Goal: Task Accomplishment & Management: Use online tool/utility

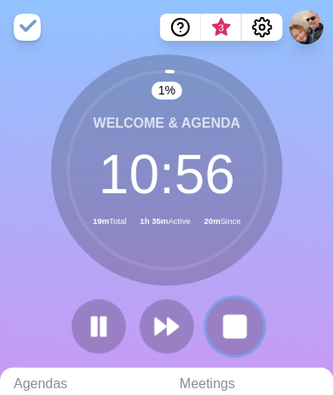
click at [244, 308] on button at bounding box center [234, 326] width 57 height 57
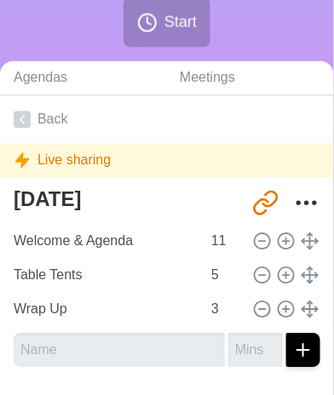
scroll to position [303, 4]
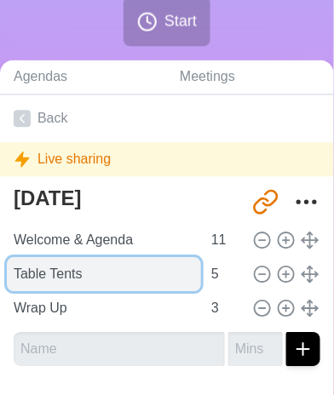
click at [66, 276] on input "Table Tents" at bounding box center [104, 275] width 194 height 34
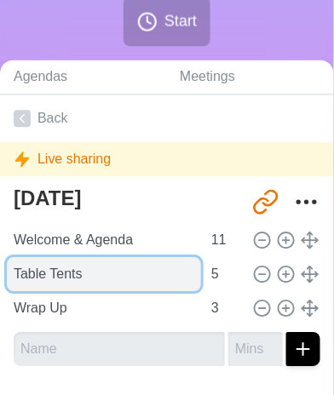
click at [66, 276] on input "Table Tents" at bounding box center [104, 275] width 194 height 34
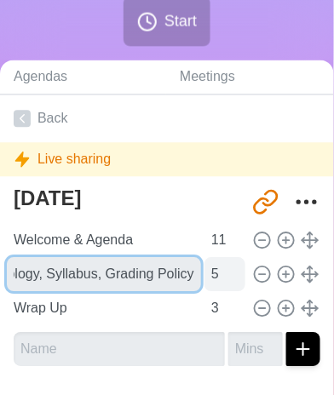
type input "Schoology, Syllabus, Grading Policy"
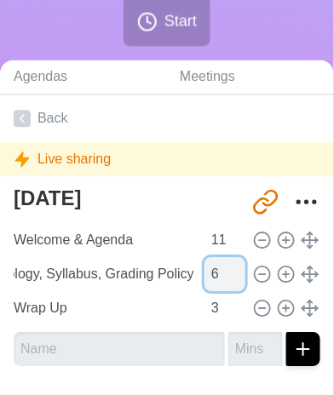
scroll to position [0, 0]
click at [224, 270] on input "6" at bounding box center [224, 275] width 41 height 34
click at [224, 270] on input "7" at bounding box center [224, 275] width 41 height 34
click at [224, 270] on input "8" at bounding box center [224, 275] width 41 height 34
click at [224, 270] on input "9" at bounding box center [224, 275] width 41 height 34
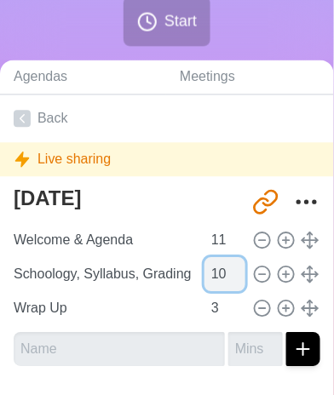
type input "10"
click at [224, 270] on input "10" at bounding box center [224, 275] width 41 height 34
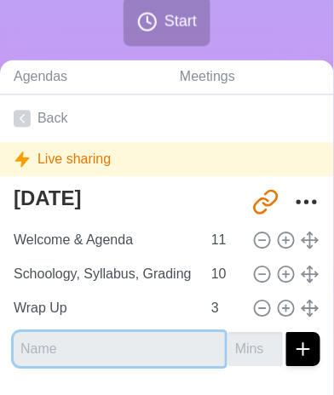
click at [85, 348] on input "text" at bounding box center [119, 350] width 211 height 34
type input "It's About Me"
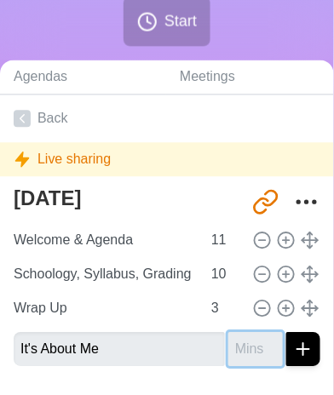
click at [229, 344] on input "number" at bounding box center [255, 350] width 55 height 34
type input "20"
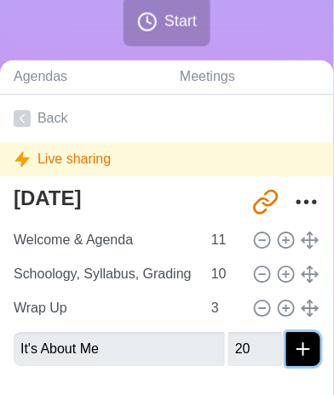
click at [293, 346] on icon "submit" at bounding box center [303, 350] width 20 height 20
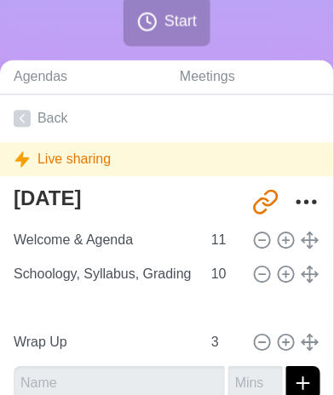
type input "It's About Me"
type input "20"
type input "Wrap Up"
type input "3"
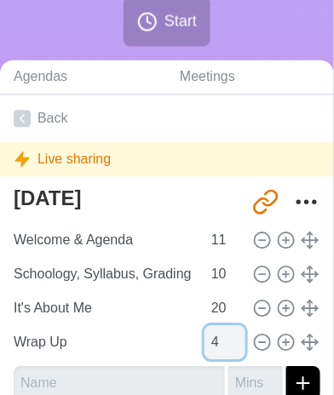
type input "4"
click at [222, 338] on input "4" at bounding box center [224, 343] width 41 height 34
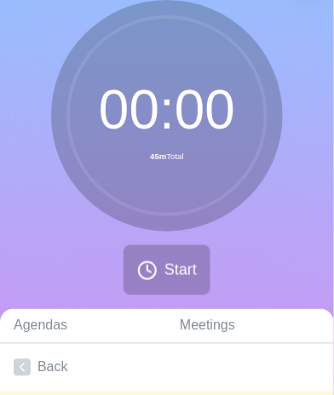
scroll to position [0, 4]
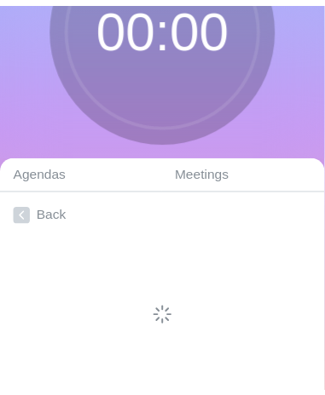
scroll to position [98, 0]
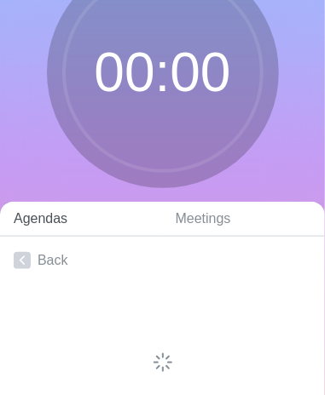
click at [37, 219] on link "Agendas" at bounding box center [81, 219] width 162 height 35
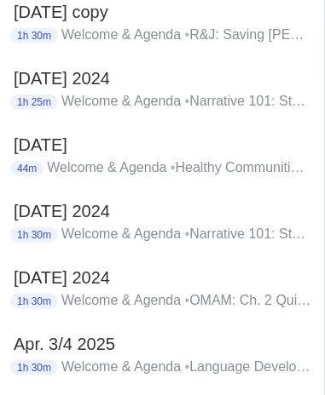
scroll to position [1057, 0]
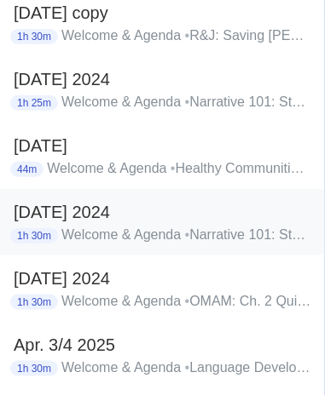
click at [117, 210] on h2 "[DATE] 2024" at bounding box center [162, 212] width 297 height 26
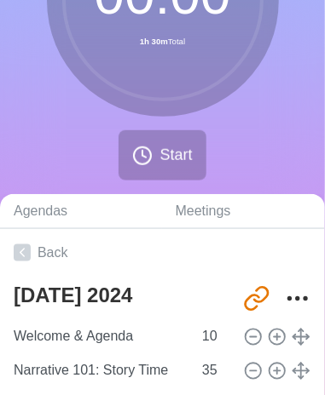
scroll to position [165, 3]
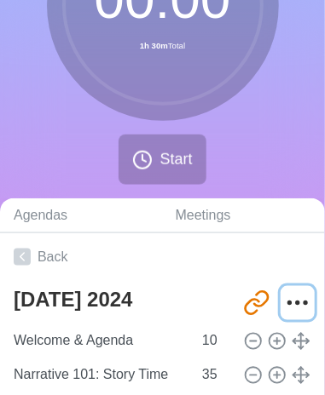
click at [284, 301] on icon "More" at bounding box center [297, 303] width 27 height 27
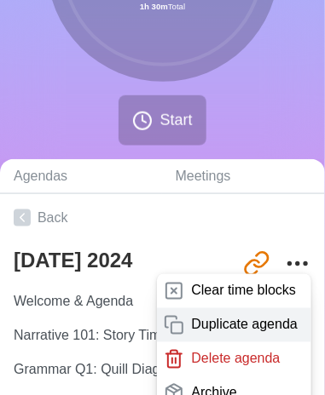
click at [199, 319] on p "Duplicate agenda" at bounding box center [244, 325] width 107 height 20
type textarea "[DATE] 2024 copy"
type input "[URL][DOMAIN_NAME]"
type textarea "[DATE] 2024"
type input "[URL][DOMAIN_NAME]"
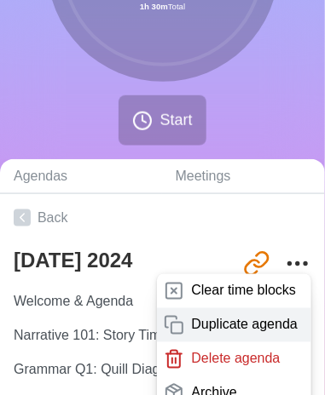
type textarea "[DATE] 2024 copy"
type input "[URL][DOMAIN_NAME]"
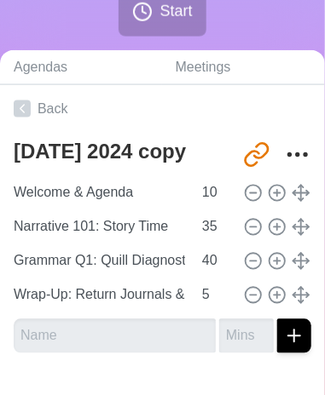
scroll to position [316, 0]
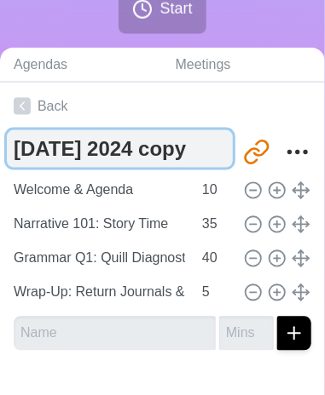
click at [194, 154] on textarea "[DATE] 2024 copy" at bounding box center [120, 148] width 226 height 37
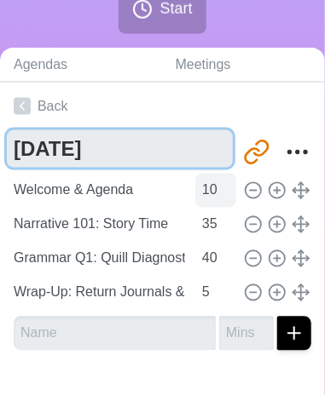
type textarea "[DATE]"
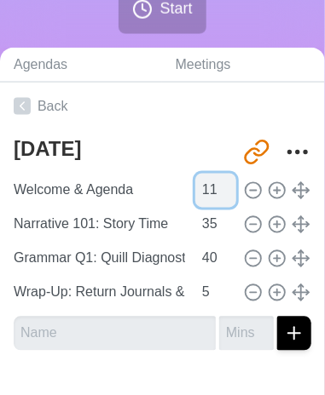
type input "11"
click at [219, 183] on input "11" at bounding box center [215, 191] width 41 height 34
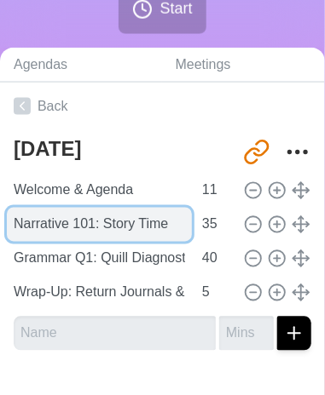
click at [135, 218] on input "Narrative 101: Story Time" at bounding box center [99, 225] width 185 height 34
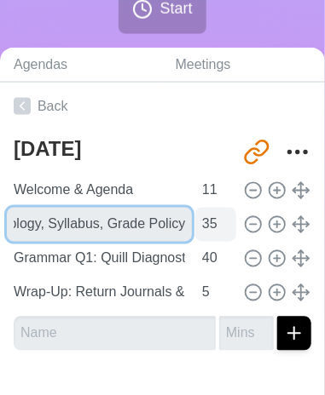
type input "Schoology, Syllabus, Grade Policy"
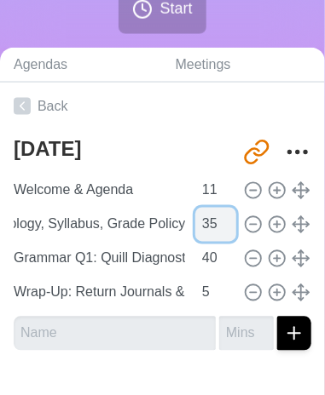
scroll to position [0, 0]
click at [200, 230] on input "35" at bounding box center [215, 225] width 41 height 34
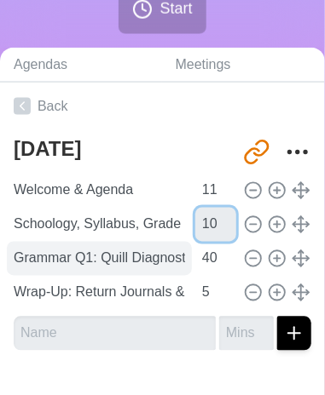
type input "10"
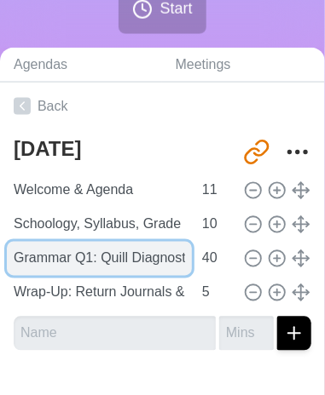
click at [153, 259] on input "Grammar Q1: Quill Diagnostic" at bounding box center [99, 259] width 185 height 34
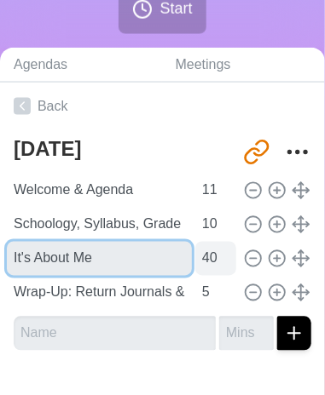
type input "It's About Me"
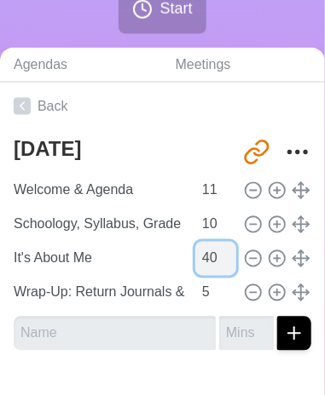
click at [203, 263] on input "40" at bounding box center [215, 259] width 41 height 34
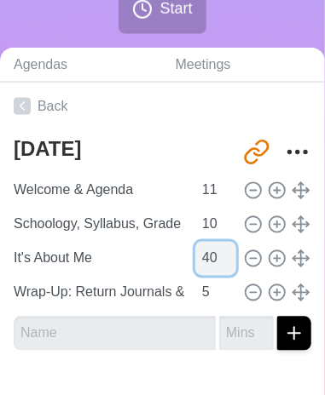
click at [203, 263] on input "40" at bounding box center [215, 259] width 41 height 34
click at [203, 256] on input "40" at bounding box center [215, 259] width 41 height 34
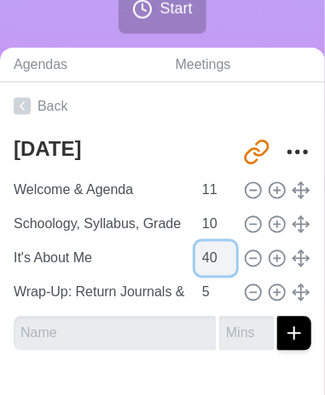
type input "4"
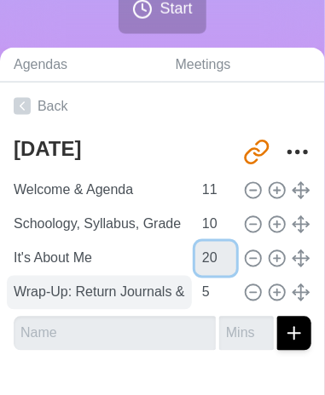
type input "20"
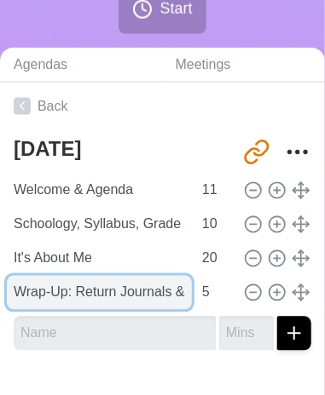
click at [123, 285] on input "Wrap-Up: Return Journals & Collect Cell Phones" at bounding box center [99, 293] width 185 height 34
type input "Wrap-Up & Collect Cell Phones"
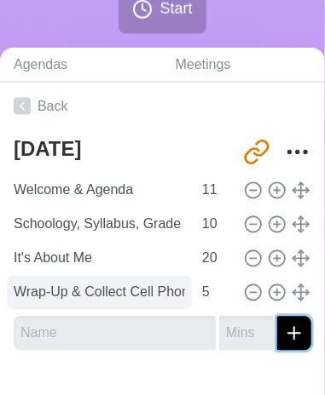
scroll to position [316, 10]
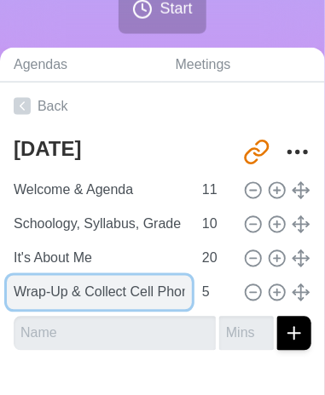
click at [124, 287] on input "Wrap-Up & Collect Cell Phones" at bounding box center [99, 293] width 185 height 34
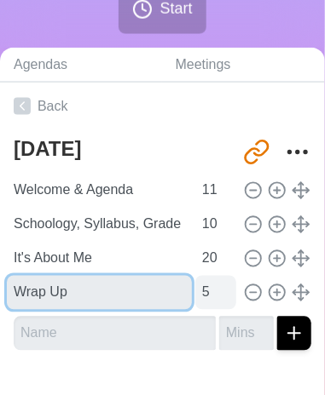
type input "Wrap Up"
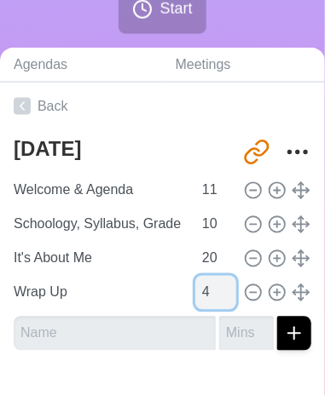
type input "4"
click at [204, 295] on input "4" at bounding box center [215, 293] width 41 height 34
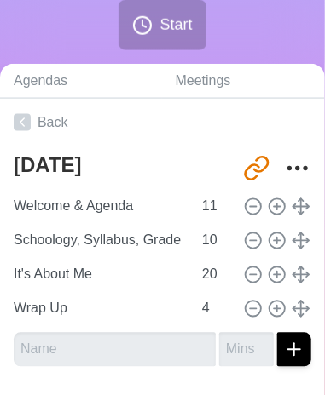
scroll to position [304, 0]
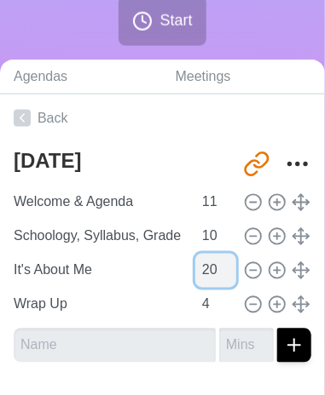
click at [195, 271] on input "20" at bounding box center [215, 271] width 41 height 34
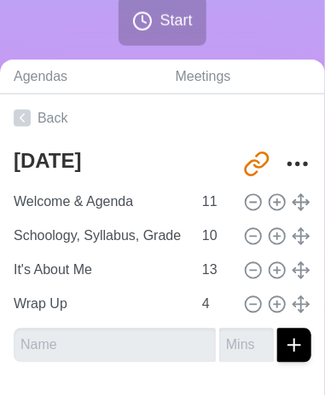
click at [181, 25] on span "Start" at bounding box center [175, 20] width 32 height 23
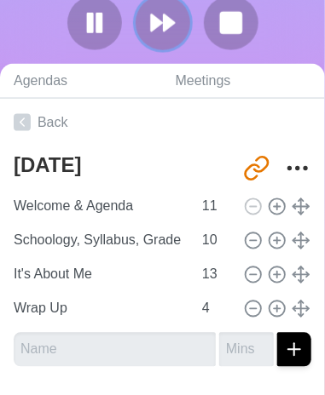
click at [181, 25] on button at bounding box center [162, 23] width 55 height 55
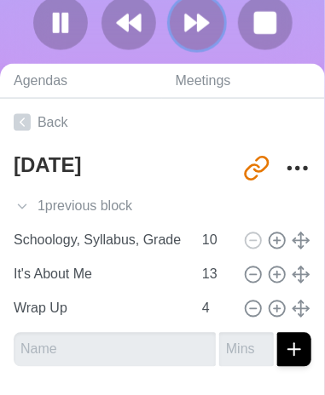
click at [181, 25] on button at bounding box center [197, 23] width 55 height 55
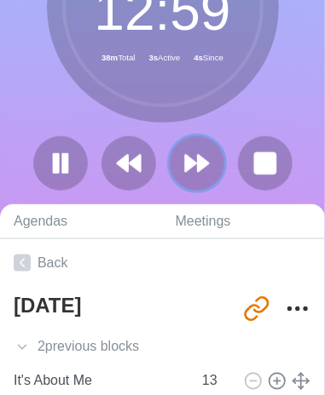
scroll to position [0, 0]
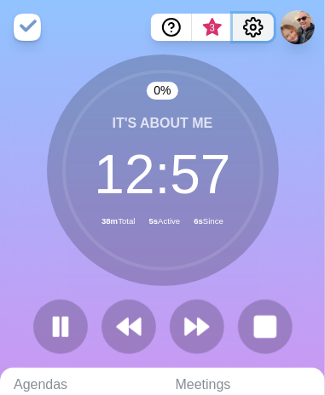
click at [254, 26] on icon "Settings" at bounding box center [253, 27] width 20 height 20
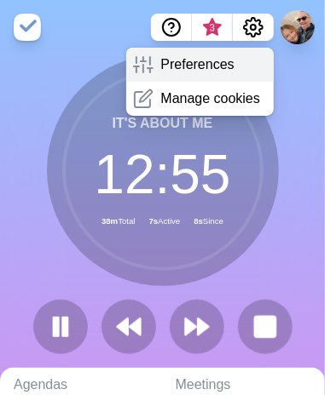
click at [178, 60] on p "Preferences" at bounding box center [196, 65] width 73 height 20
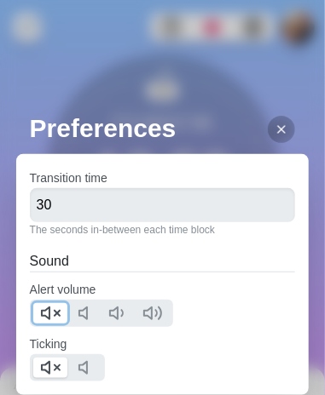
click at [54, 307] on icon at bounding box center [50, 313] width 20 height 20
click at [43, 370] on polygon at bounding box center [46, 368] width 8 height 12
click at [274, 130] on icon at bounding box center [281, 130] width 14 height 14
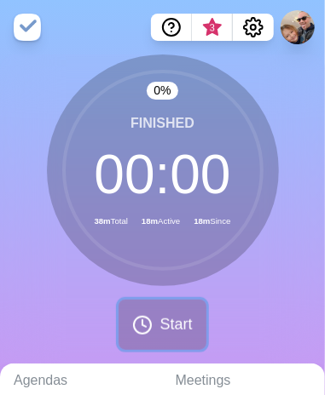
click at [161, 328] on span "Start" at bounding box center [175, 325] width 32 height 23
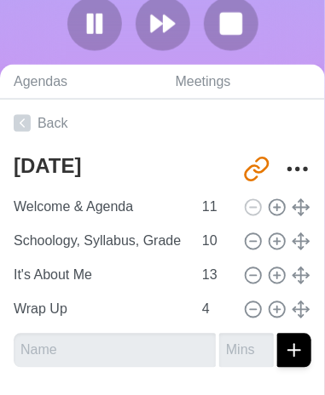
scroll to position [356, 0]
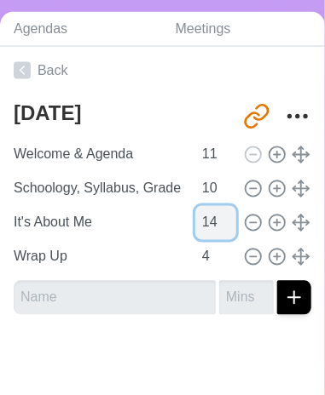
click at [219, 216] on input "14" at bounding box center [215, 223] width 41 height 34
click at [219, 216] on input "15" at bounding box center [215, 223] width 41 height 34
click at [219, 216] on input "16" at bounding box center [215, 223] width 41 height 34
click at [219, 216] on input "17" at bounding box center [215, 223] width 41 height 34
click at [219, 216] on input "18" at bounding box center [215, 223] width 41 height 34
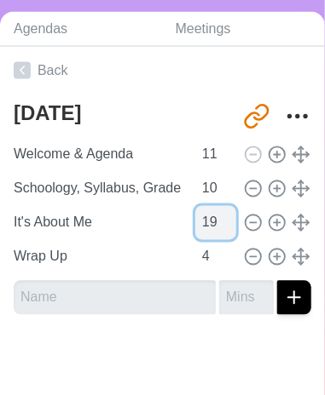
click at [219, 216] on input "19" at bounding box center [215, 223] width 41 height 34
type input "20"
click at [219, 216] on input "20" at bounding box center [215, 223] width 41 height 34
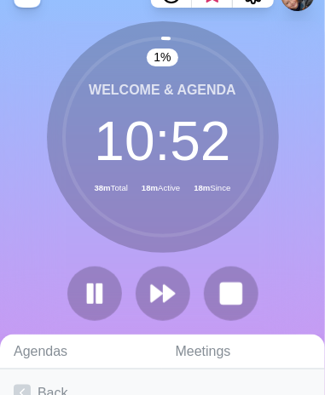
scroll to position [0, 10]
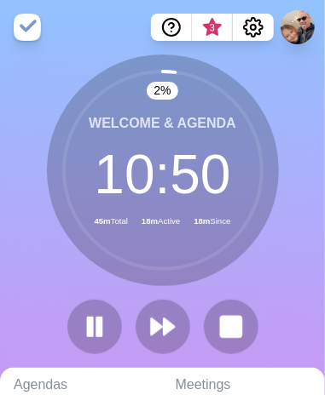
click at [273, 78] on div "2 % Welcome & Agenda 10 : 50 45m Total 18m Active 18m Since" at bounding box center [162, 212] width 325 height 314
